Goal: Find specific page/section: Find specific page/section

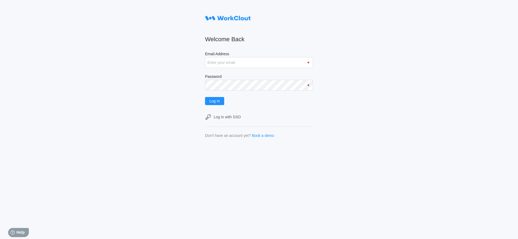
click at [225, 62] on input "Email Address" at bounding box center [259, 62] width 108 height 11
type input "jkucmerowski@mailinator.com"
click at [205, 97] on button "Log In" at bounding box center [214, 101] width 19 height 8
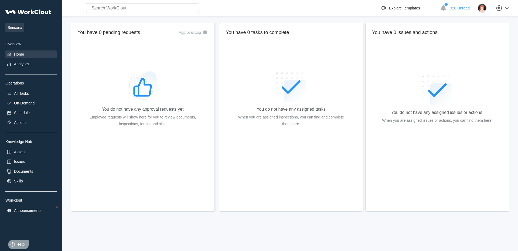
click at [11, 158] on div "Simcona Overview Home Analytics Operations All Tasks On-Demand Schedule Actions…" at bounding box center [30, 110] width 51 height 208
click at [22, 172] on div "Documents" at bounding box center [23, 171] width 19 height 4
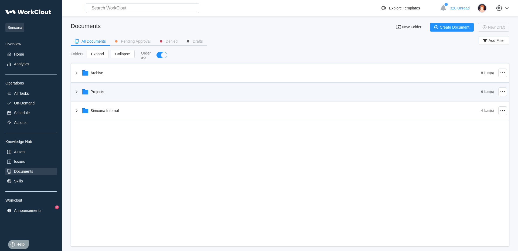
click at [78, 92] on icon at bounding box center [76, 92] width 6 height 6
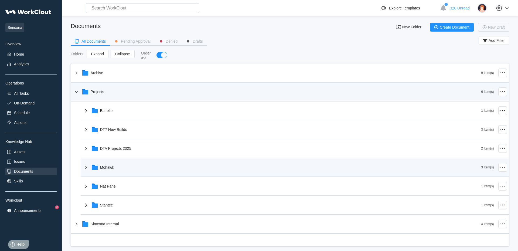
click at [121, 170] on div "Mohawk" at bounding box center [282, 167] width 399 height 14
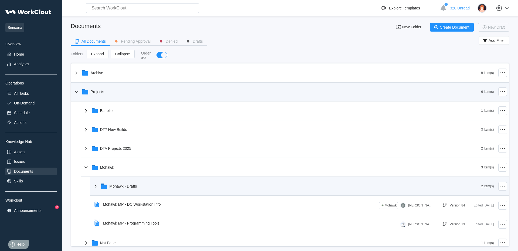
click at [110, 187] on div "Mohawk - Drafts" at bounding box center [124, 186] width 28 height 4
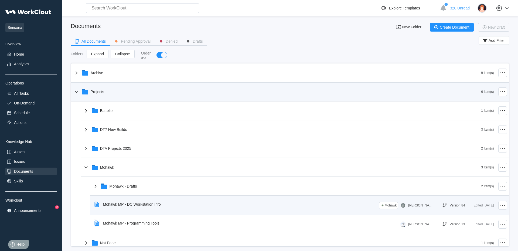
click at [127, 207] on div "Mohawk MP - DC Workstation Info" at bounding box center [128, 204] width 73 height 12
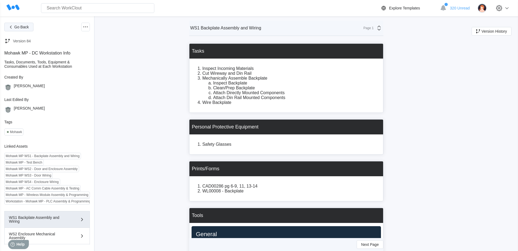
click at [25, 25] on button "Go Back" at bounding box center [18, 27] width 29 height 9
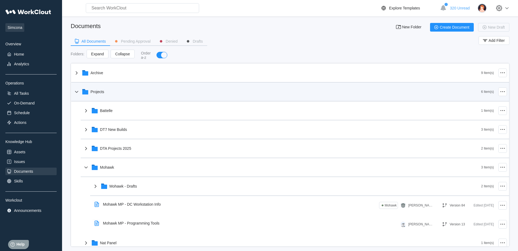
click at [74, 93] on icon at bounding box center [76, 92] width 6 height 6
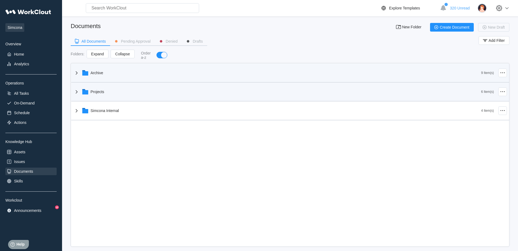
click at [79, 77] on div "Archive" at bounding box center [277, 73] width 408 height 14
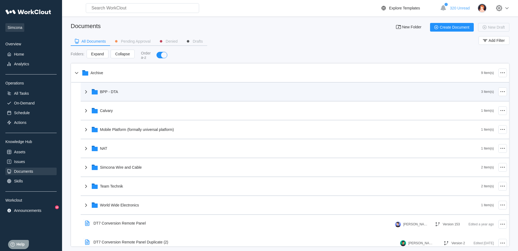
click at [129, 95] on div "BPP - DTA" at bounding box center [282, 92] width 399 height 14
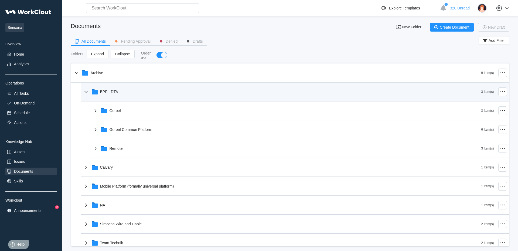
click at [129, 95] on div "BPP - DTA" at bounding box center [282, 92] width 399 height 14
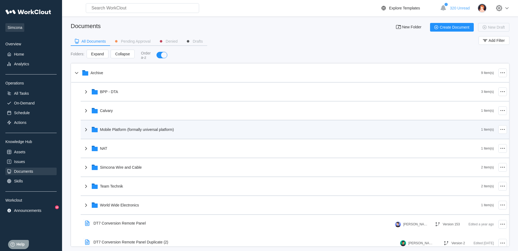
click at [124, 133] on div "Mobile Platform (formally universal platform)" at bounding box center [282, 130] width 399 height 14
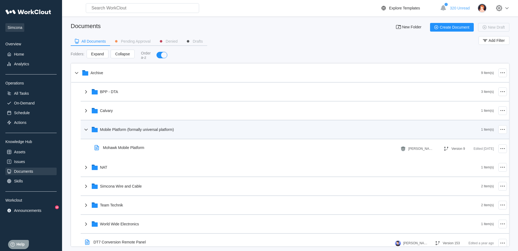
click at [124, 133] on div "Mobile Platform (formally universal platform)" at bounding box center [282, 130] width 399 height 14
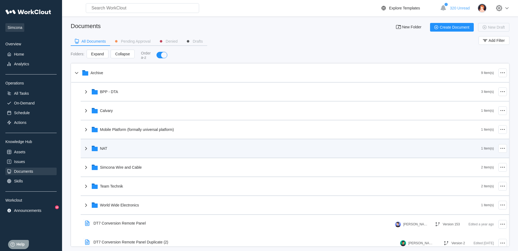
click at [123, 147] on div "NAT" at bounding box center [282, 148] width 399 height 14
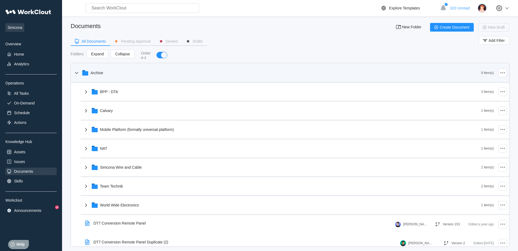
click at [107, 73] on div "Archive" at bounding box center [277, 73] width 408 height 14
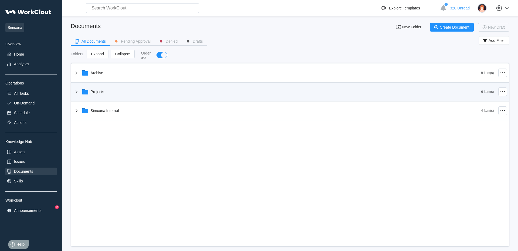
click at [110, 98] on div "Projects" at bounding box center [277, 92] width 408 height 14
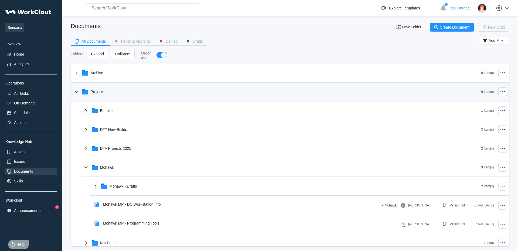
click at [110, 98] on div "Projects" at bounding box center [277, 92] width 408 height 14
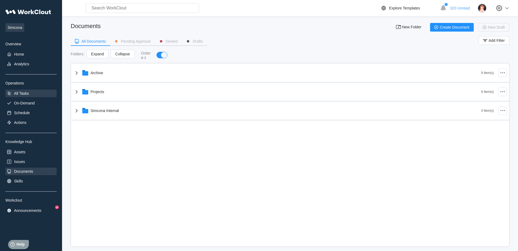
click at [29, 92] on div "All Tasks" at bounding box center [21, 93] width 15 height 4
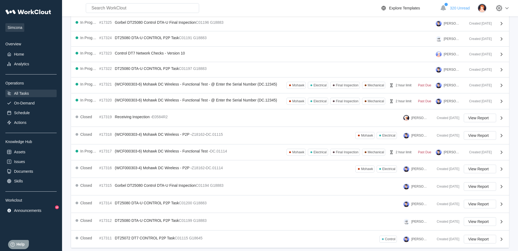
scroll to position [94, 0]
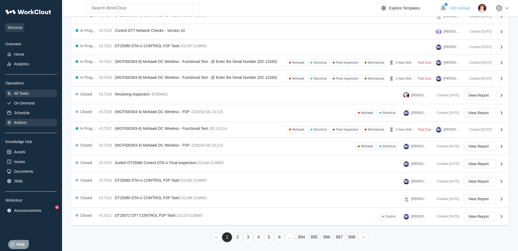
click at [21, 123] on div "Actions" at bounding box center [20, 122] width 12 height 4
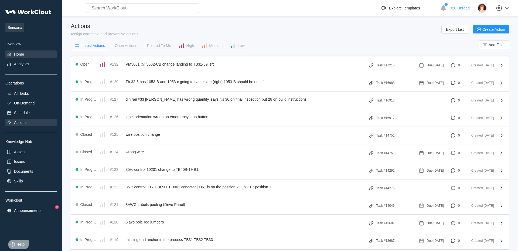
click at [35, 54] on div "Home" at bounding box center [30, 54] width 51 height 8
